Goal: Information Seeking & Learning: Learn about a topic

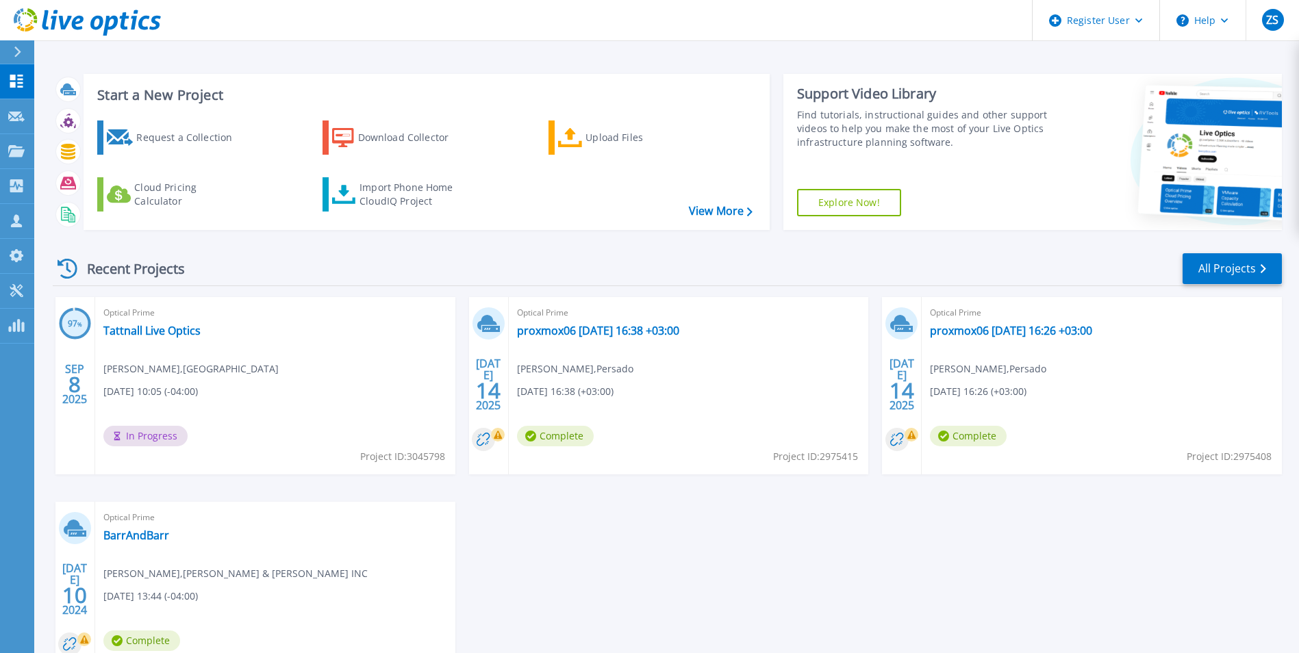
scroll to position [68, 0]
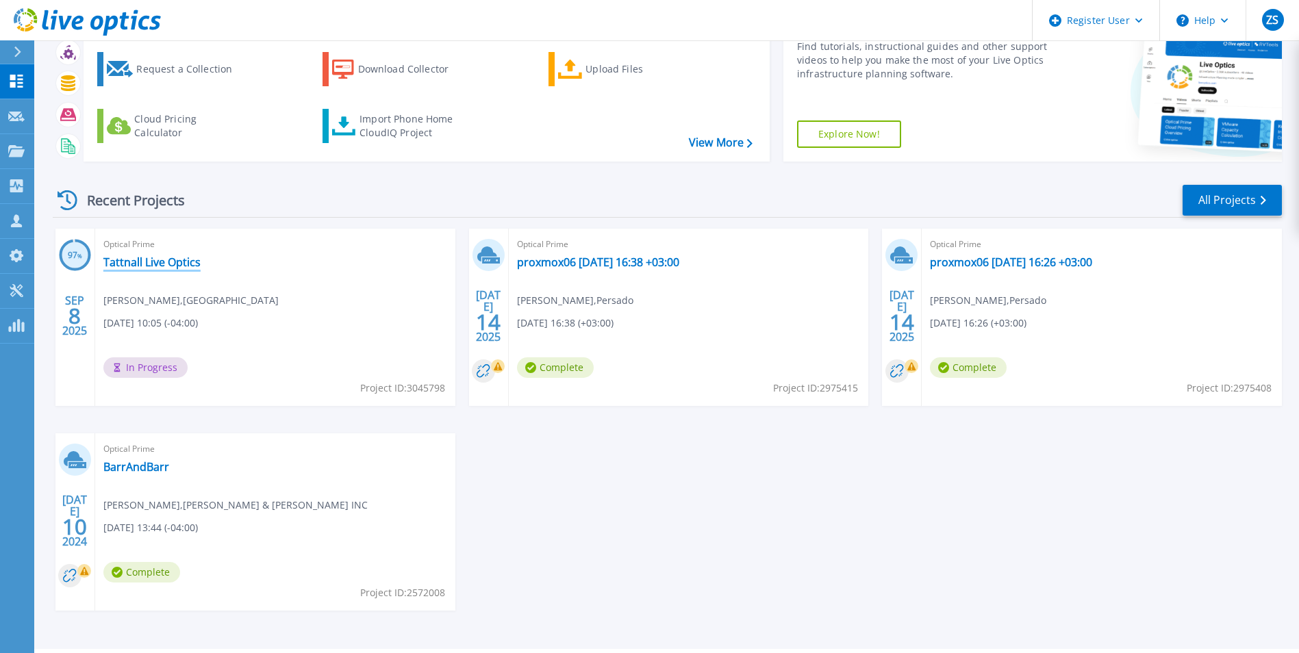
click at [146, 262] on link "Tattnall Live Optics" at bounding box center [151, 262] width 97 height 14
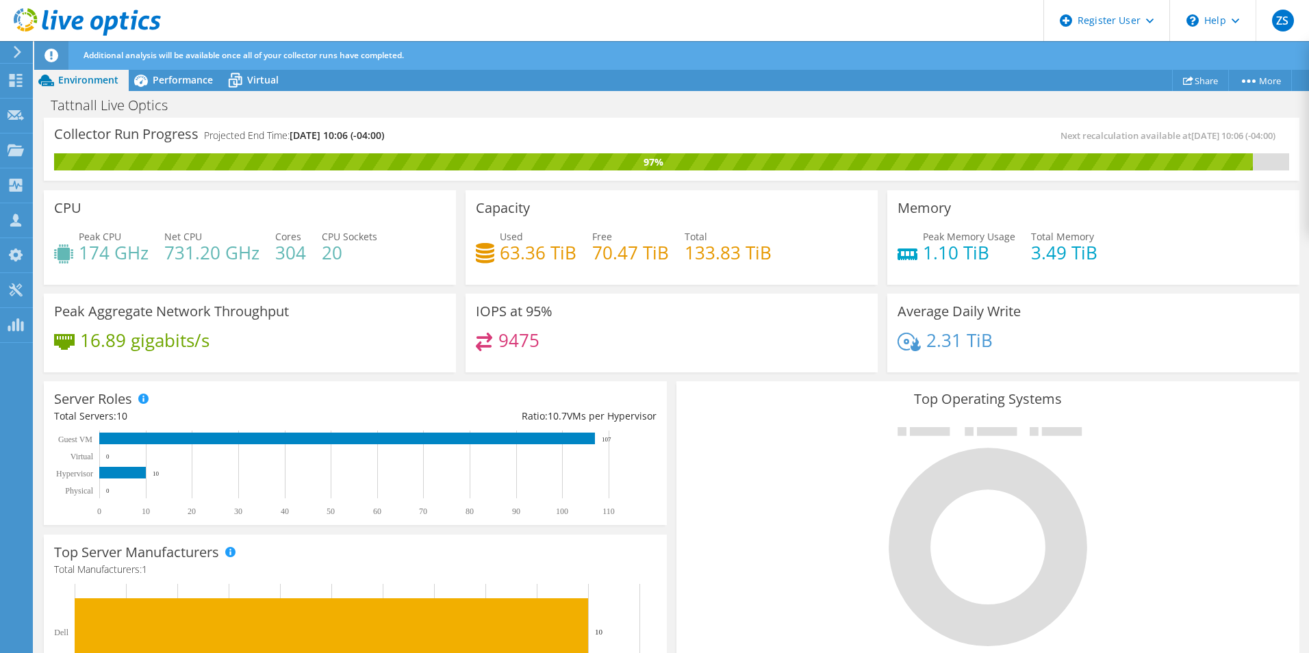
scroll to position [137, 0]
click at [168, 85] on span "Performance" at bounding box center [183, 79] width 60 height 13
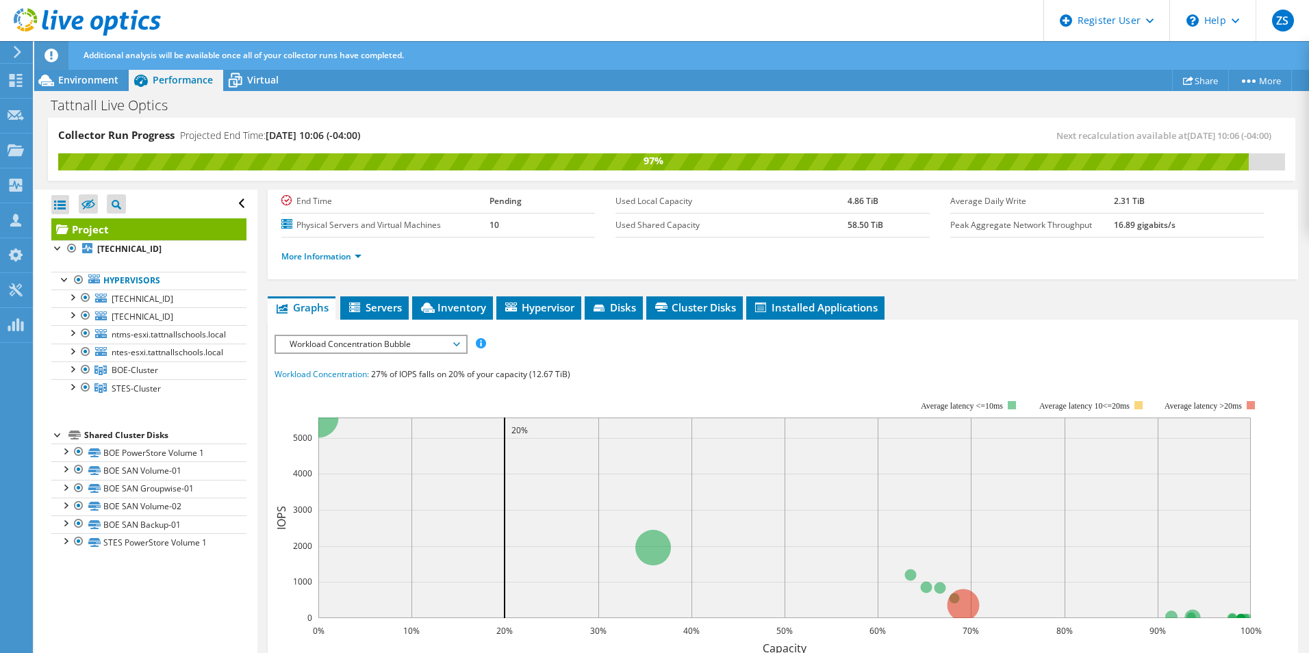
scroll to position [205, 0]
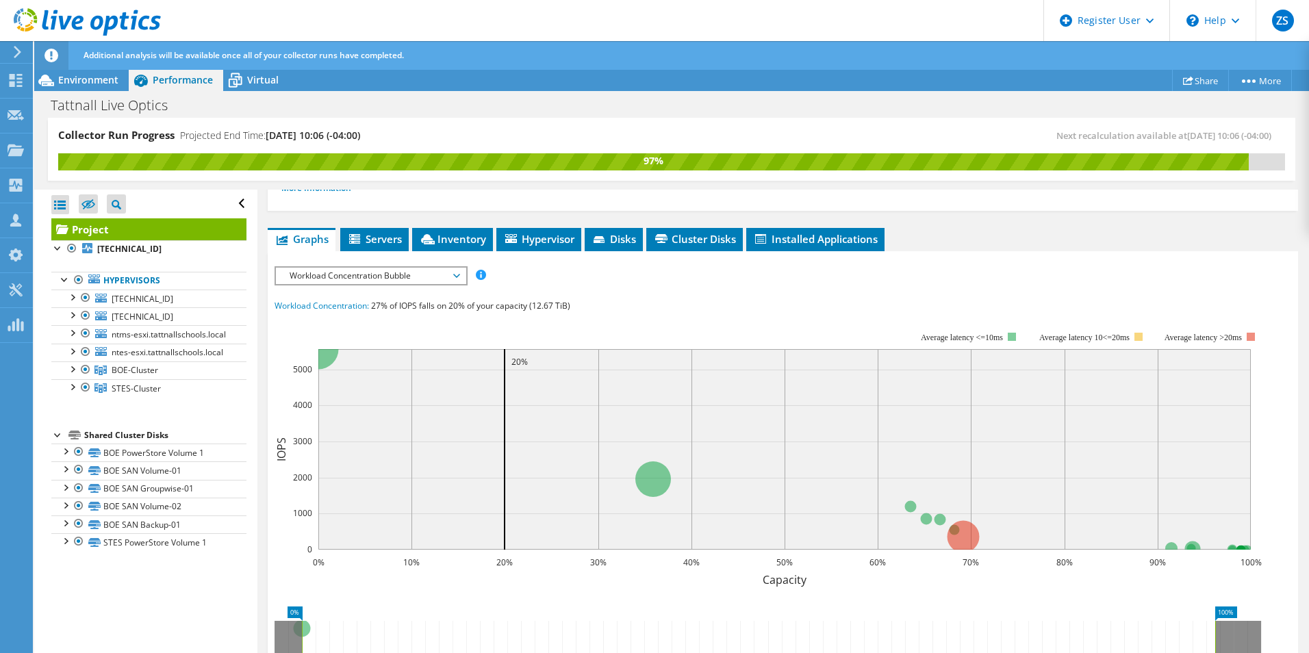
click at [457, 277] on span "Workload Concentration Bubble" at bounding box center [371, 276] width 176 height 16
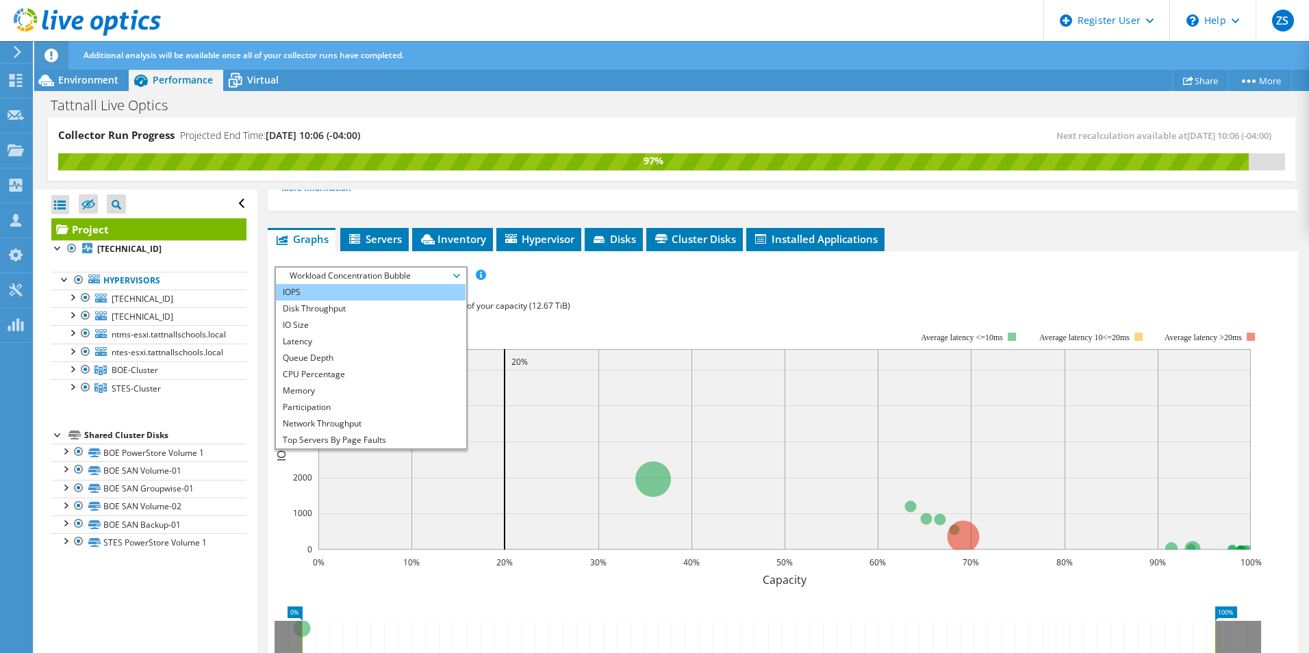
click at [392, 290] on li "IOPS" at bounding box center [371, 292] width 190 height 16
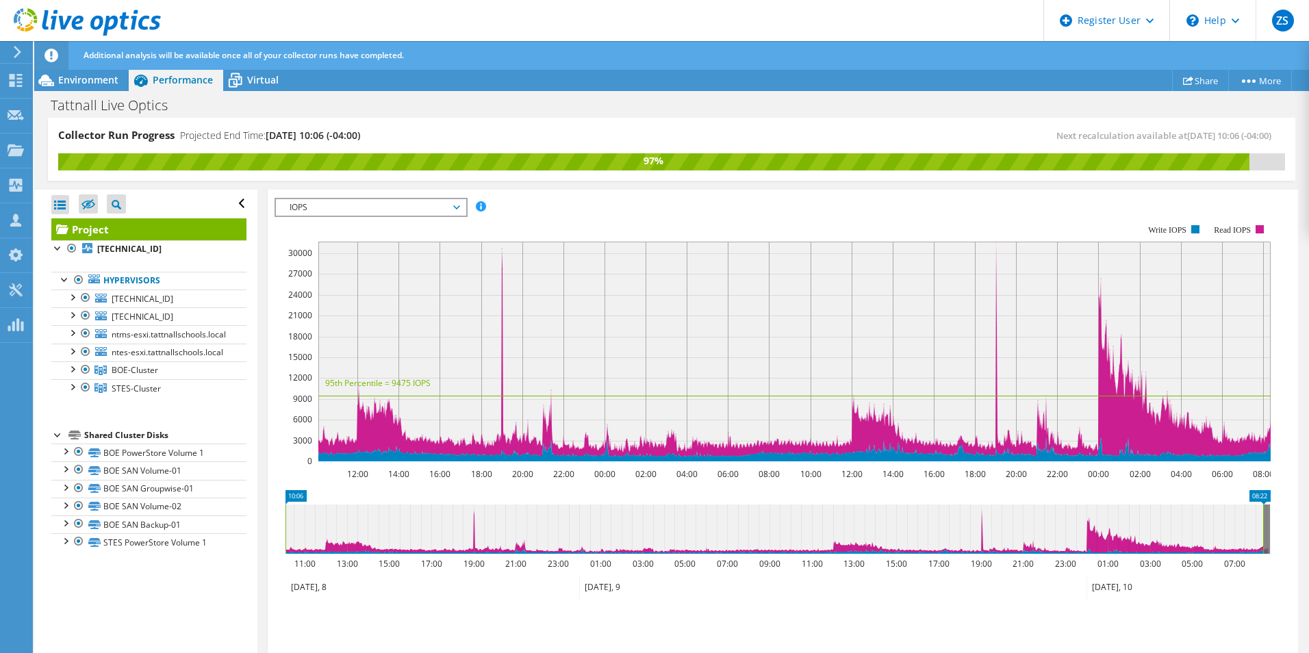
scroll to position [0, 0]
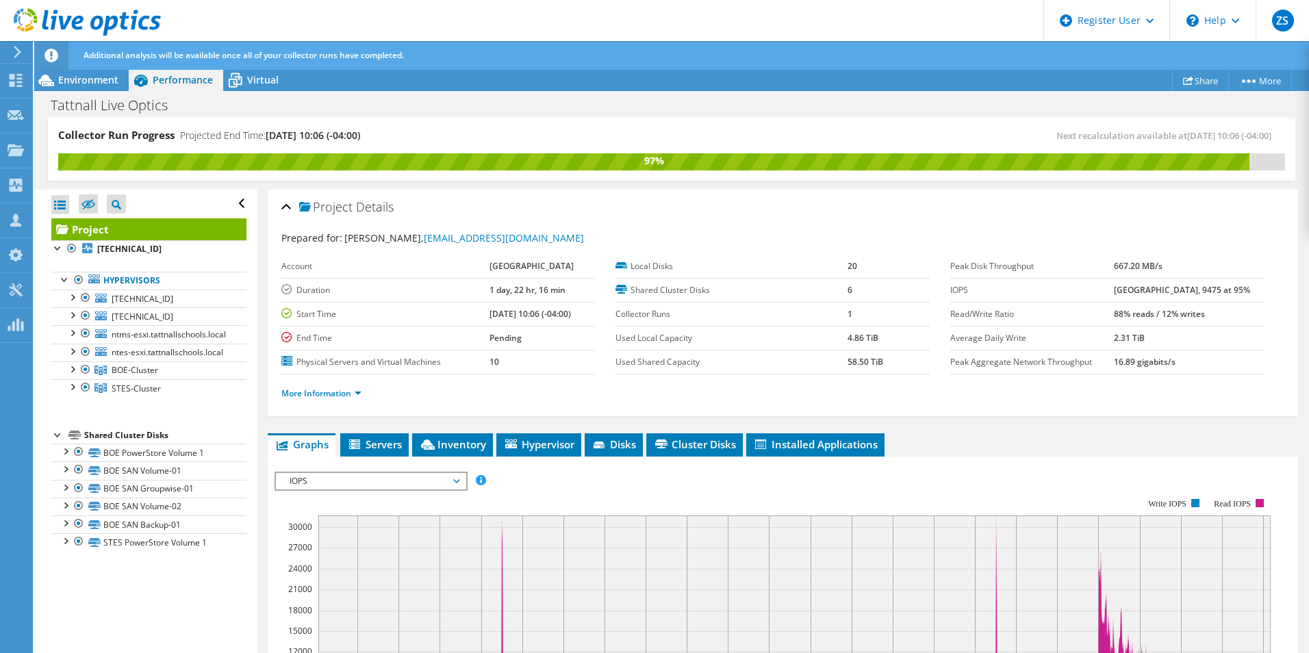
click at [629, 128] on div "Collector Run Progress Projected End Time: [DATE] 10:06 (-04:00)" at bounding box center [364, 140] width 613 height 25
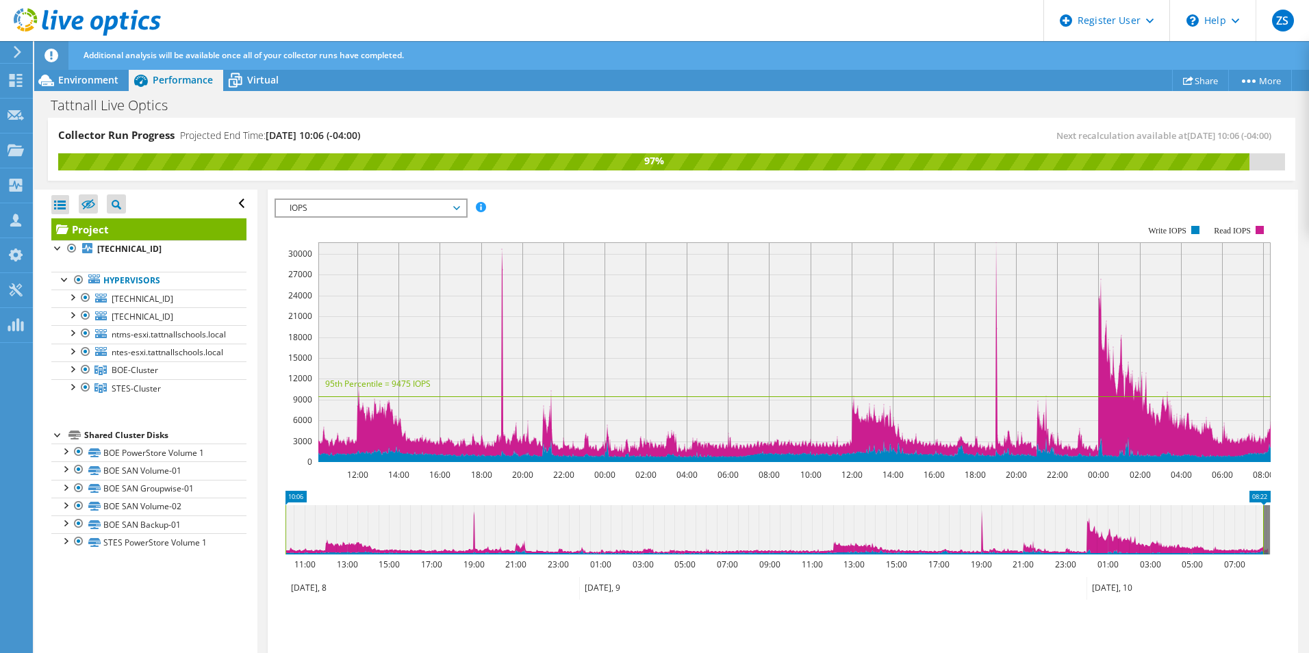
scroll to position [274, 0]
